Goal: Task Accomplishment & Management: Manage account settings

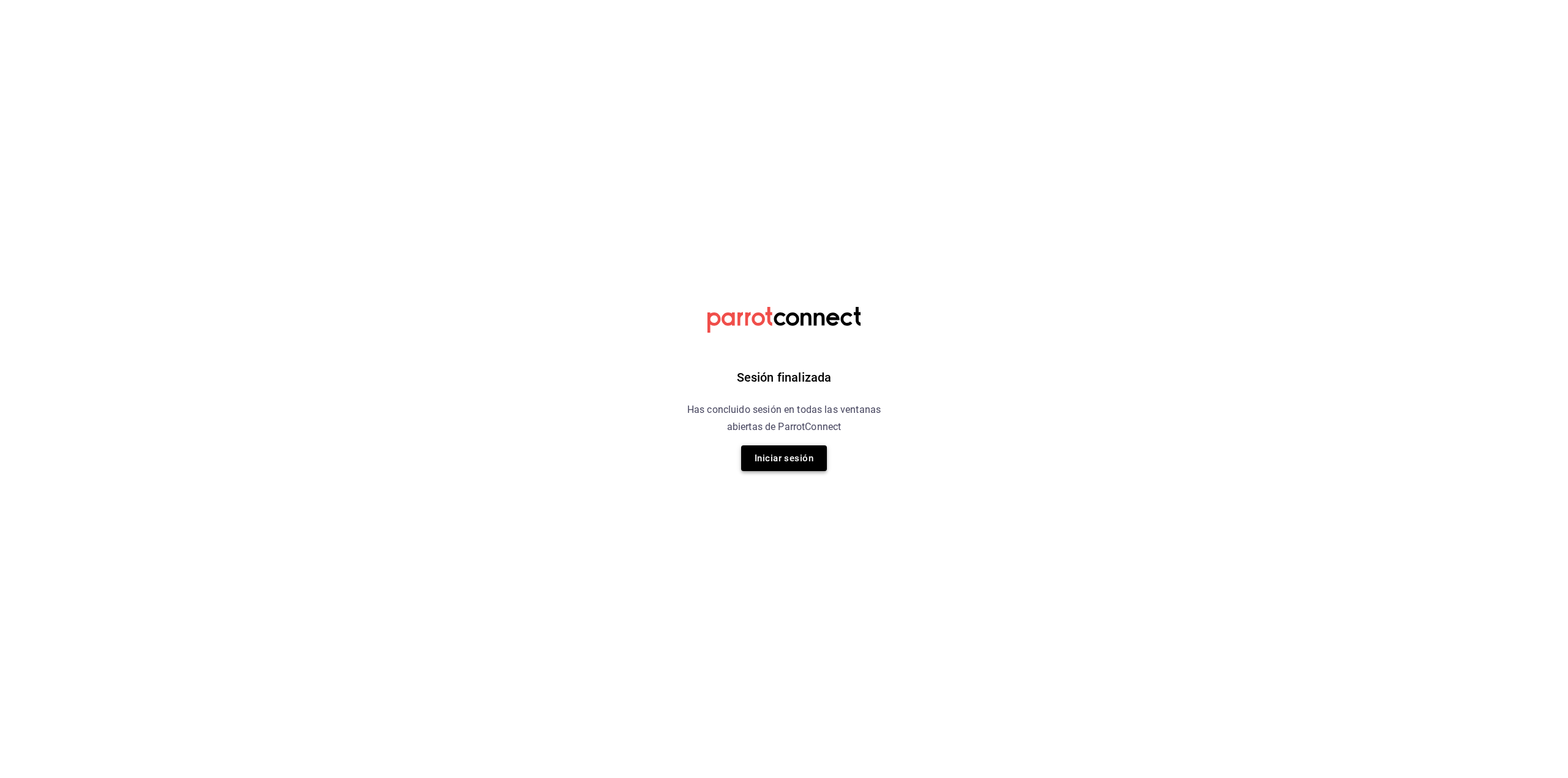
click at [814, 452] on button "Iniciar sesión" at bounding box center [784, 458] width 86 height 26
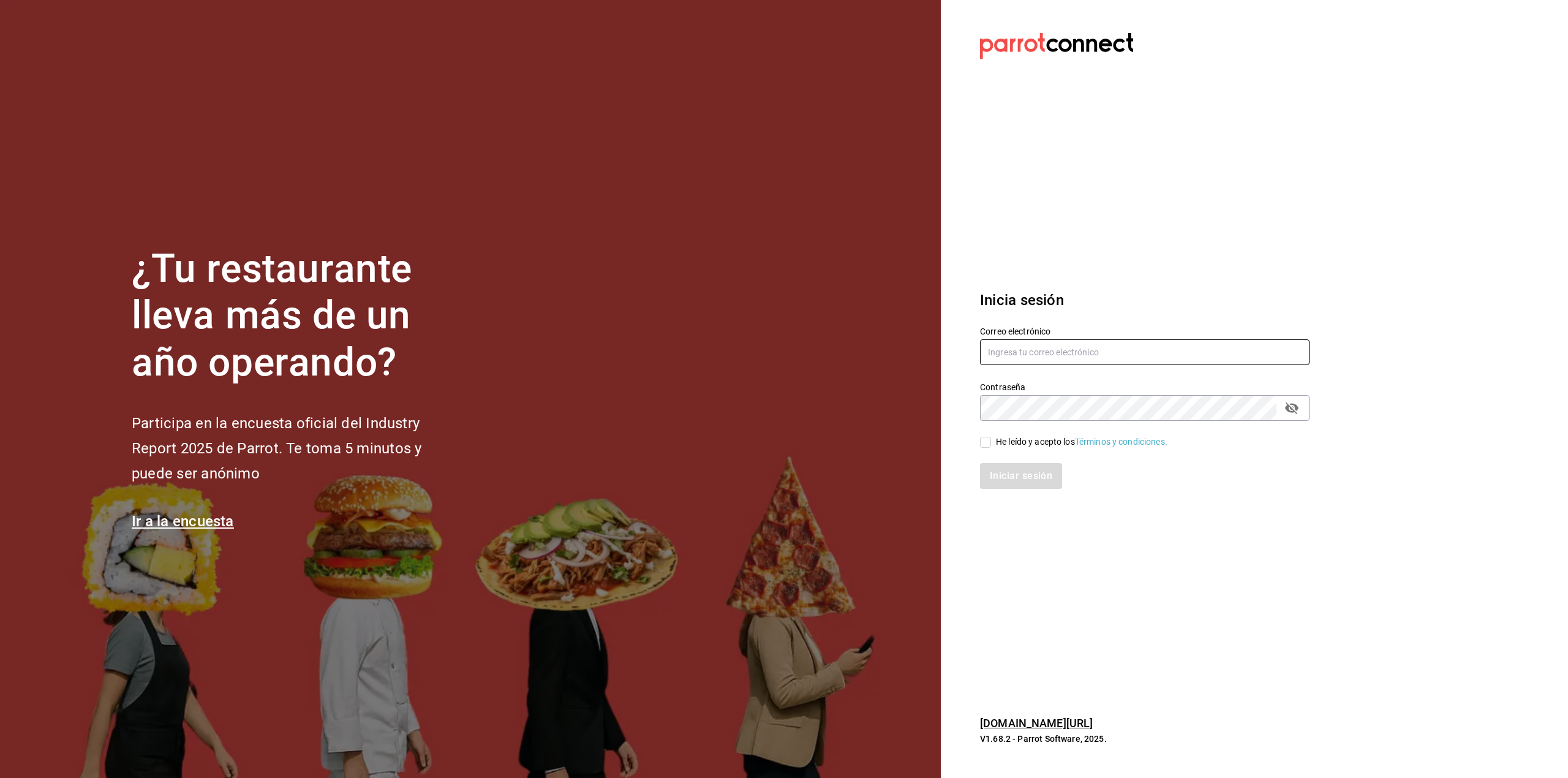
click at [1018, 348] on input "text" at bounding box center [1144, 352] width 329 height 26
type input "[EMAIL_ADDRESS][DOMAIN_NAME]"
drag, startPoint x: 1010, startPoint y: 439, endPoint x: 1006, endPoint y: 445, distance: 7.2
click at [1010, 439] on div "He leído y acepto los Términos y condiciones." at bounding box center [1082, 442] width 172 height 13
click at [996, 445] on div "He leído y acepto los Términos y condiciones." at bounding box center [1082, 442] width 172 height 13
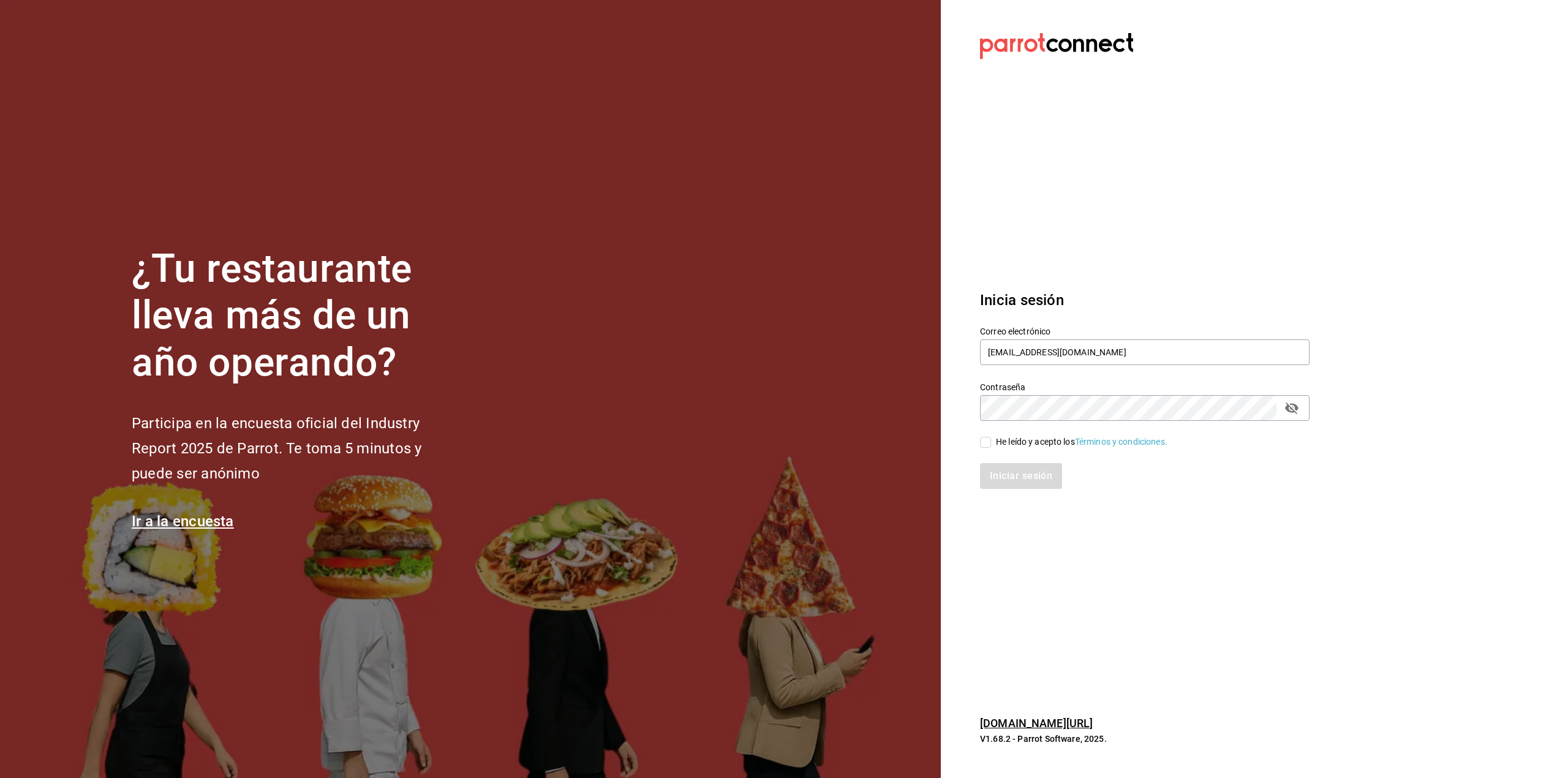
click at [991, 445] on input "He leído y acepto los Términos y condiciones." at bounding box center [985, 442] width 11 height 11
checkbox input "true"
click at [1000, 471] on button "Iniciar sesión" at bounding box center [1021, 475] width 83 height 26
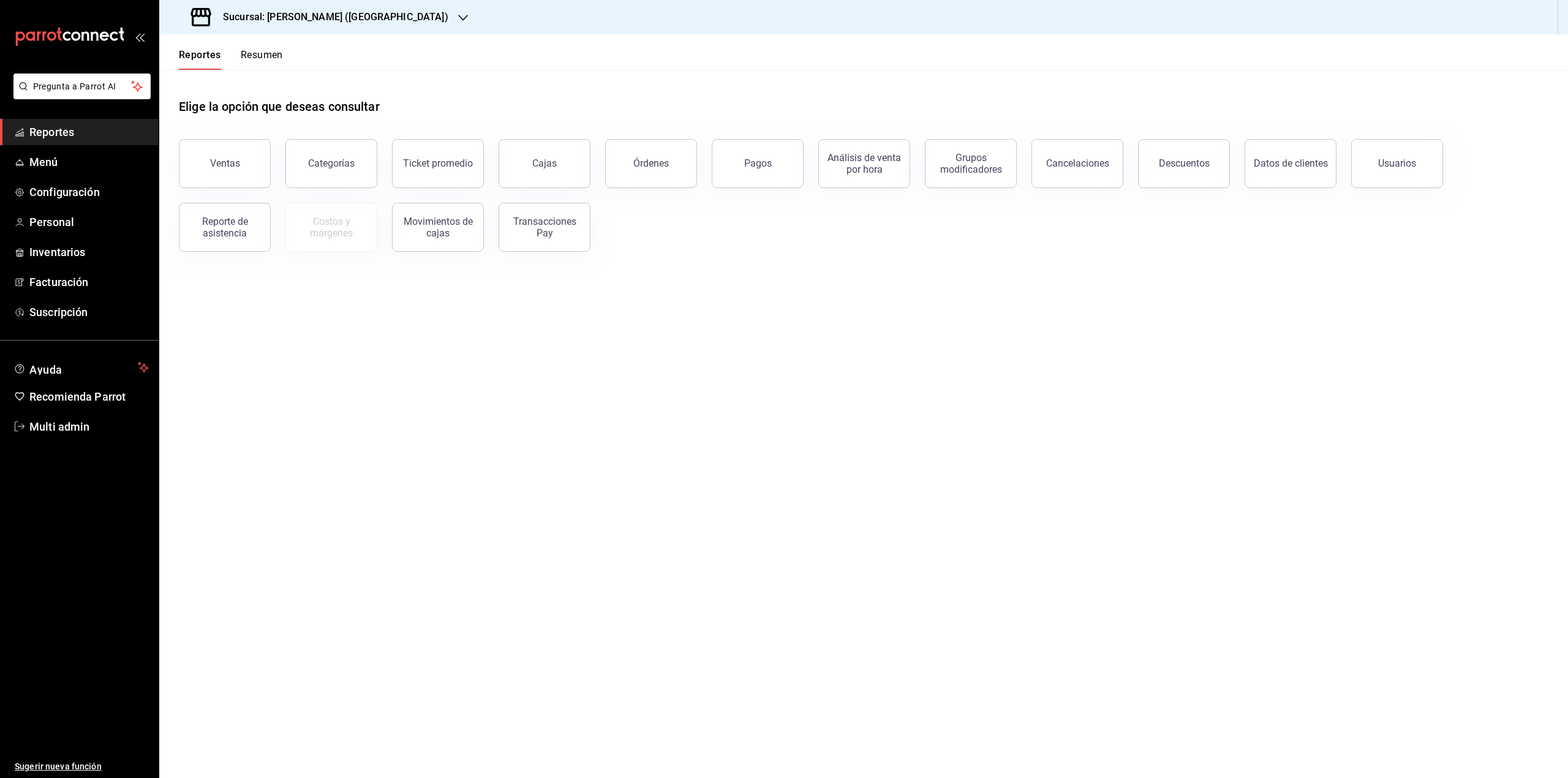
click at [275, 15] on h3 "Sucursal: Adamanta Gonzalitos (NL)" at bounding box center [331, 17] width 235 height 14
click at [298, 83] on div "Adamanta (Satelite)" at bounding box center [251, 81] width 164 height 13
click at [246, 48] on div "Reportes Resumen" at bounding box center [221, 52] width 124 height 35
click at [246, 52] on button "Resumen" at bounding box center [262, 60] width 43 height 21
